Goal: Task Accomplishment & Management: Use online tool/utility

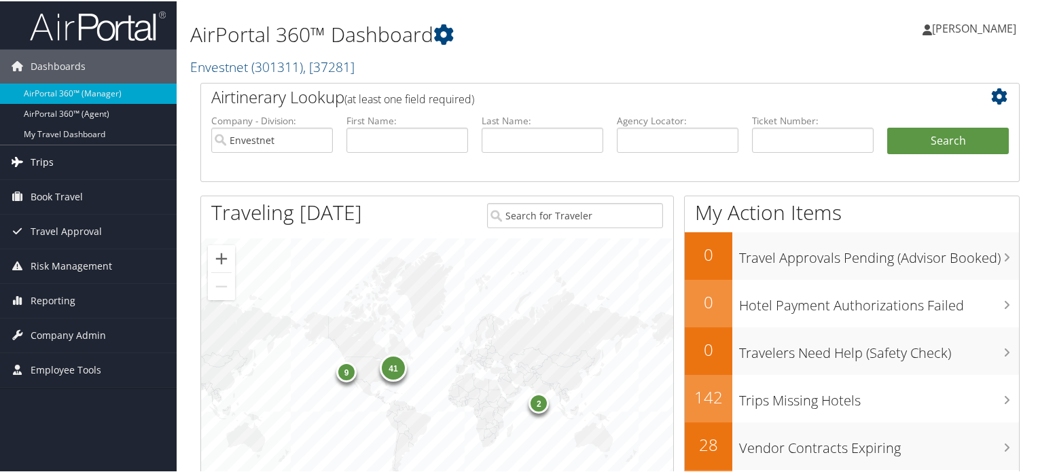
click at [52, 152] on link "Trips" at bounding box center [88, 161] width 177 height 34
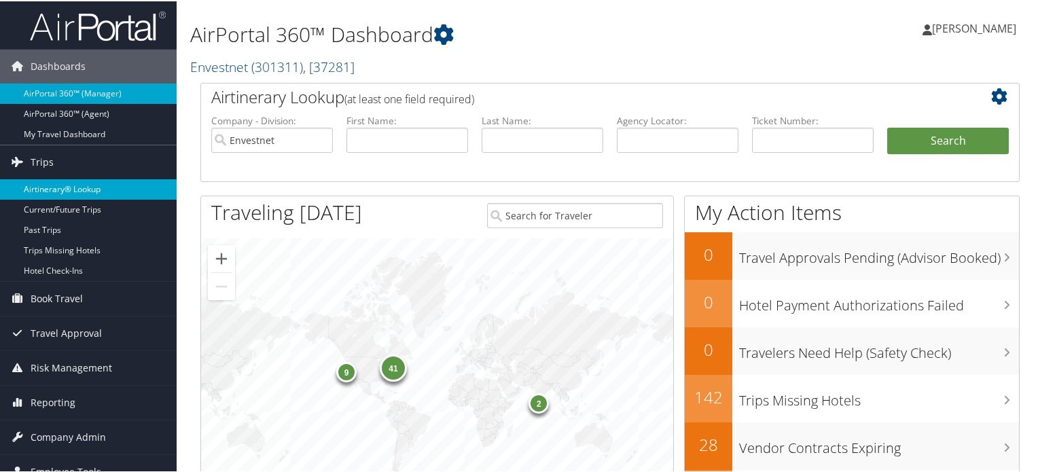
click at [42, 188] on link "Airtinerary® Lookup" at bounding box center [88, 188] width 177 height 20
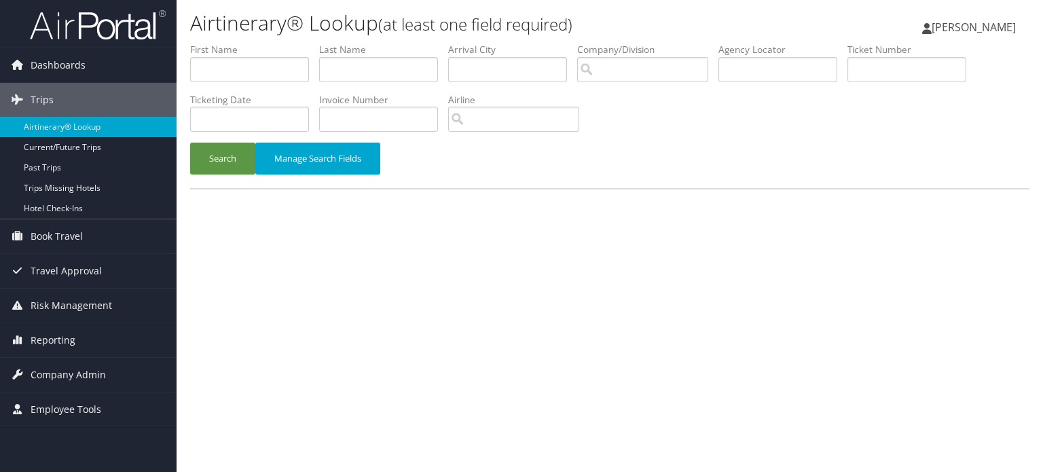
click at [752, 82] on li "Agency Locator" at bounding box center [782, 68] width 129 height 50
click at [765, 67] on input "text" at bounding box center [777, 69] width 119 height 25
paste input "DP6Q95"
type input "DP6Q95"
click at [225, 157] on button "Search" at bounding box center [222, 159] width 65 height 32
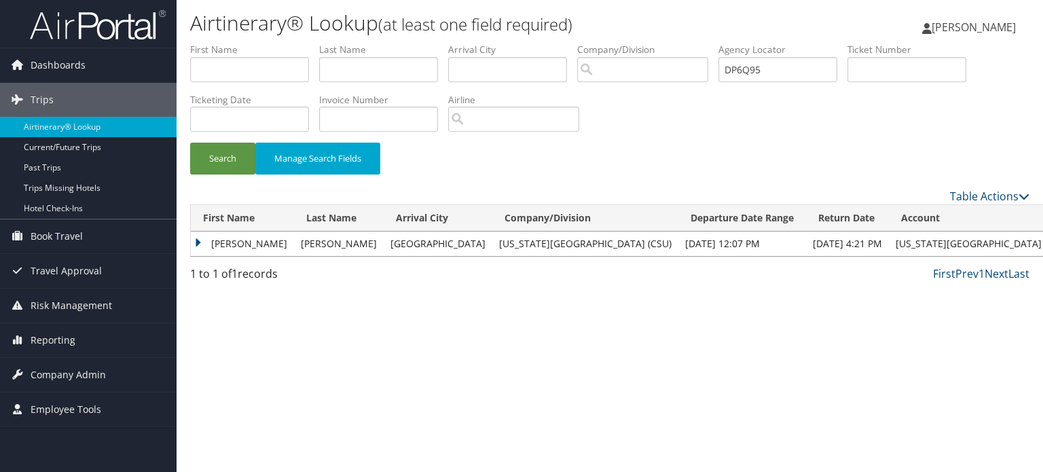
click at [247, 255] on td "NICHOLAS EDGAR" at bounding box center [242, 244] width 103 height 24
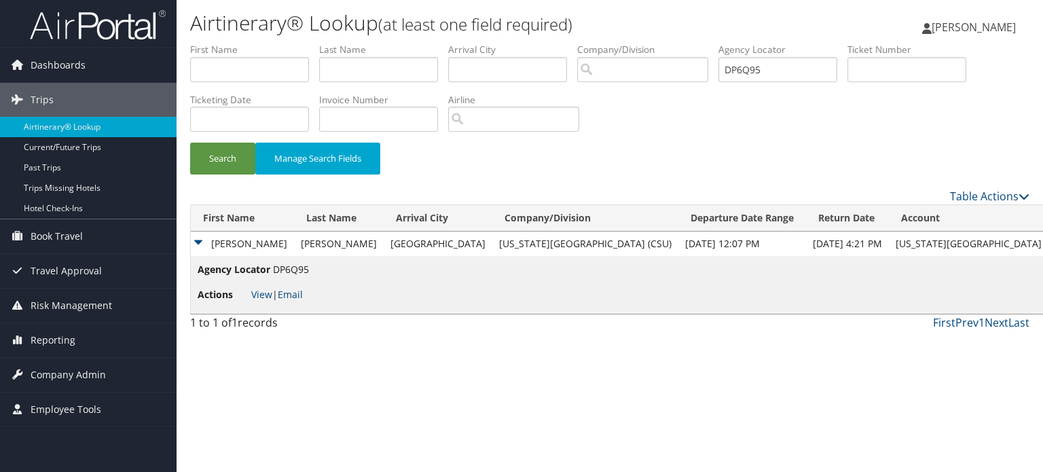
click at [268, 301] on li "Actions View | Email" at bounding box center [253, 294] width 111 height 24
click at [268, 295] on link "View" at bounding box center [261, 294] width 21 height 13
click at [294, 268] on span "DP6Q95" at bounding box center [291, 269] width 36 height 13
copy span "DP6Q95"
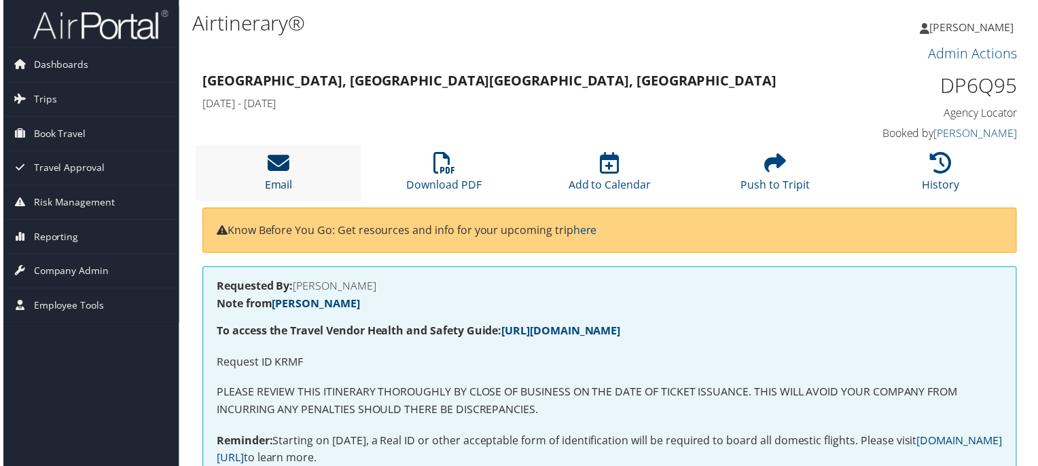
click at [284, 173] on icon at bounding box center [277, 164] width 22 height 22
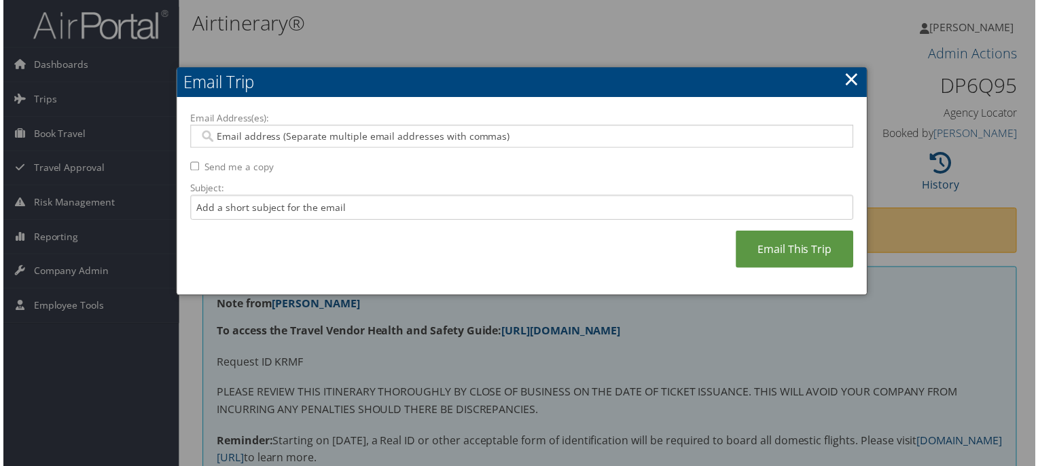
click at [347, 147] on div at bounding box center [521, 137] width 667 height 23
paste input "N.HODGE@CSUS.EDU"
type input "N.HODGE@CSUS.EDU"
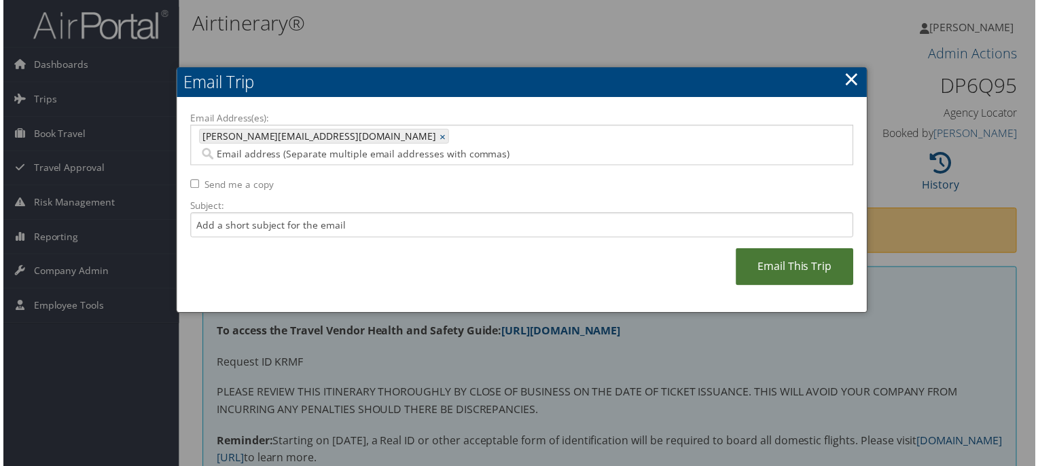
click at [769, 252] on link "Email This Trip" at bounding box center [796, 268] width 118 height 37
